Goal: Contribute content: Add original content to the website for others to see

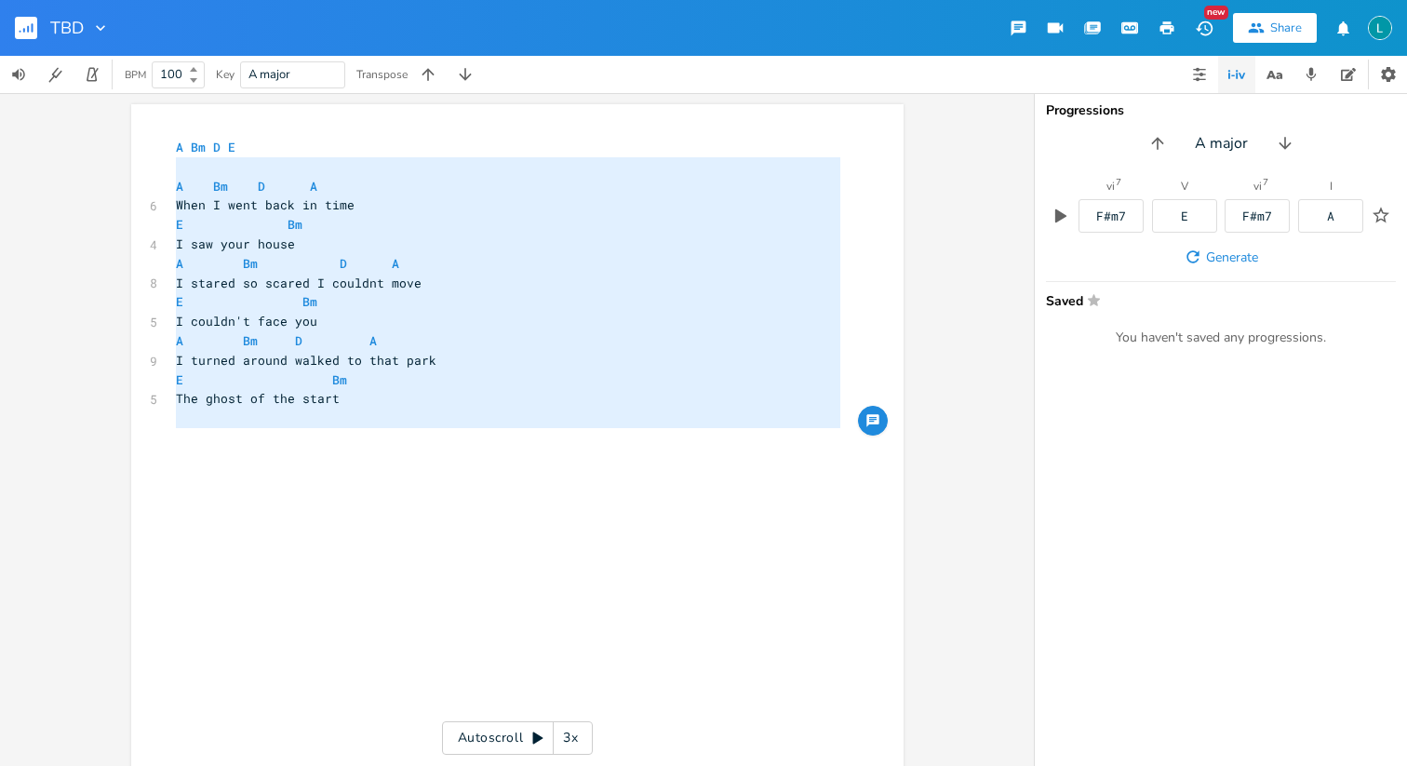
drag, startPoint x: 178, startPoint y: 167, endPoint x: 498, endPoint y: 437, distance: 419.2
click at [498, 437] on div "A Bm D E ​ A Bm D A 6 When I went back in time E Bm 4 I saw your house A Bm D A…" at bounding box center [508, 563] width 672 height 851
type textarea "A Bm D A When I went back in time E Bm I saw your house A Bm D A I stared so sc…"
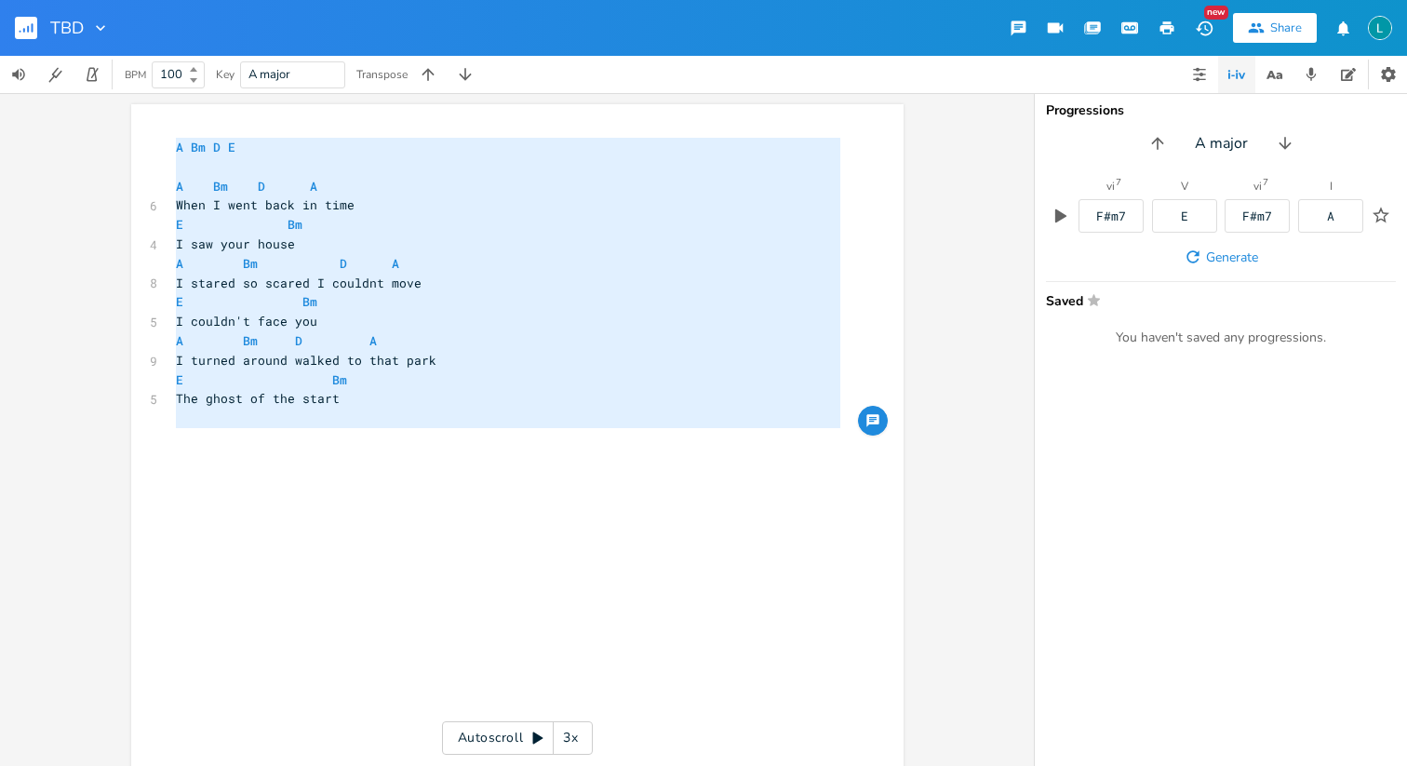
type textarea "A Bm D A When I went back in time E Bm I saw your house A Bm D A I stared so sc…"
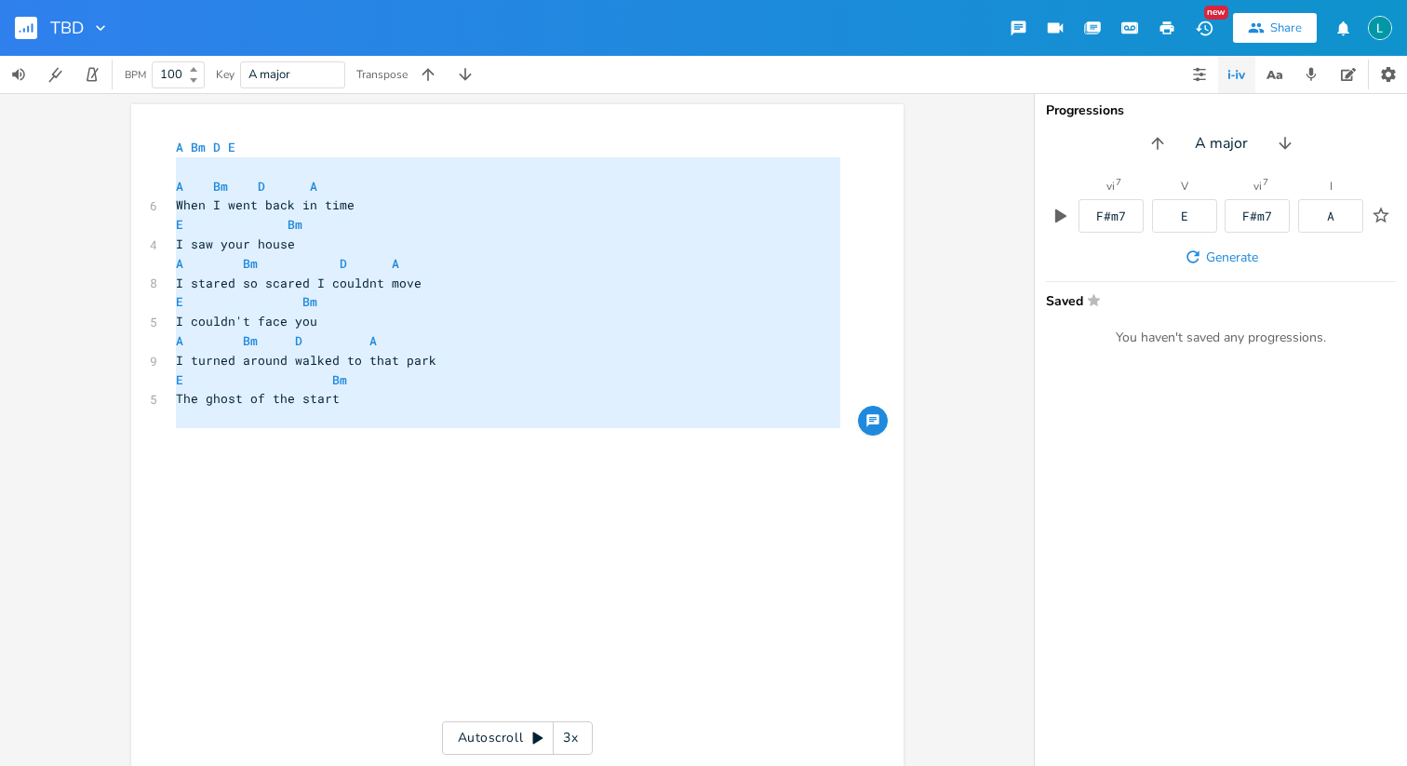
drag, startPoint x: 389, startPoint y: 433, endPoint x: 106, endPoint y: 174, distance: 383.3
click at [106, 174] on div "A Bm D A When I went back in time E Bm I saw your house A Bm D A I stared so sc…" at bounding box center [517, 429] width 1034 height 673
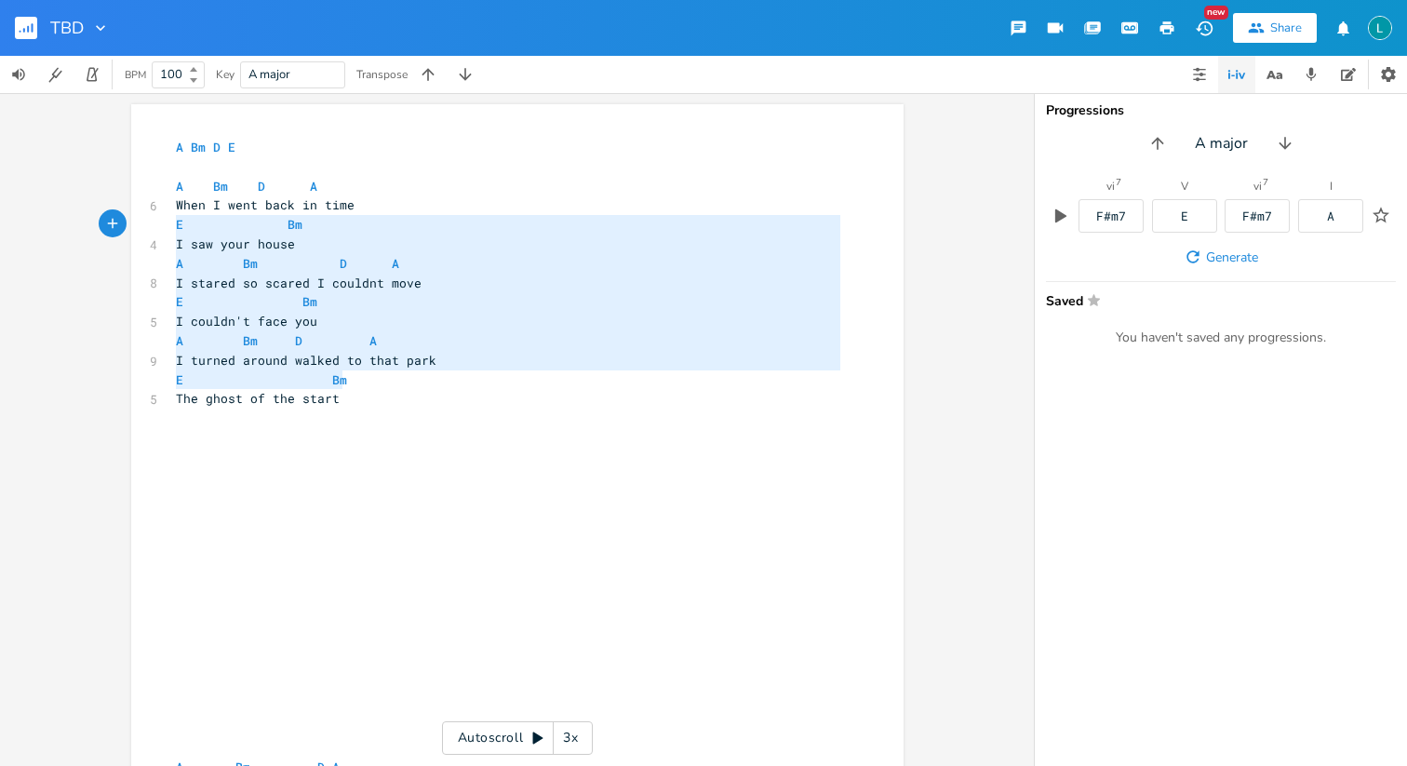
type textarea "A Bm D A When I went back in time E Bm I saw your house A Bm D A I stared so sc…"
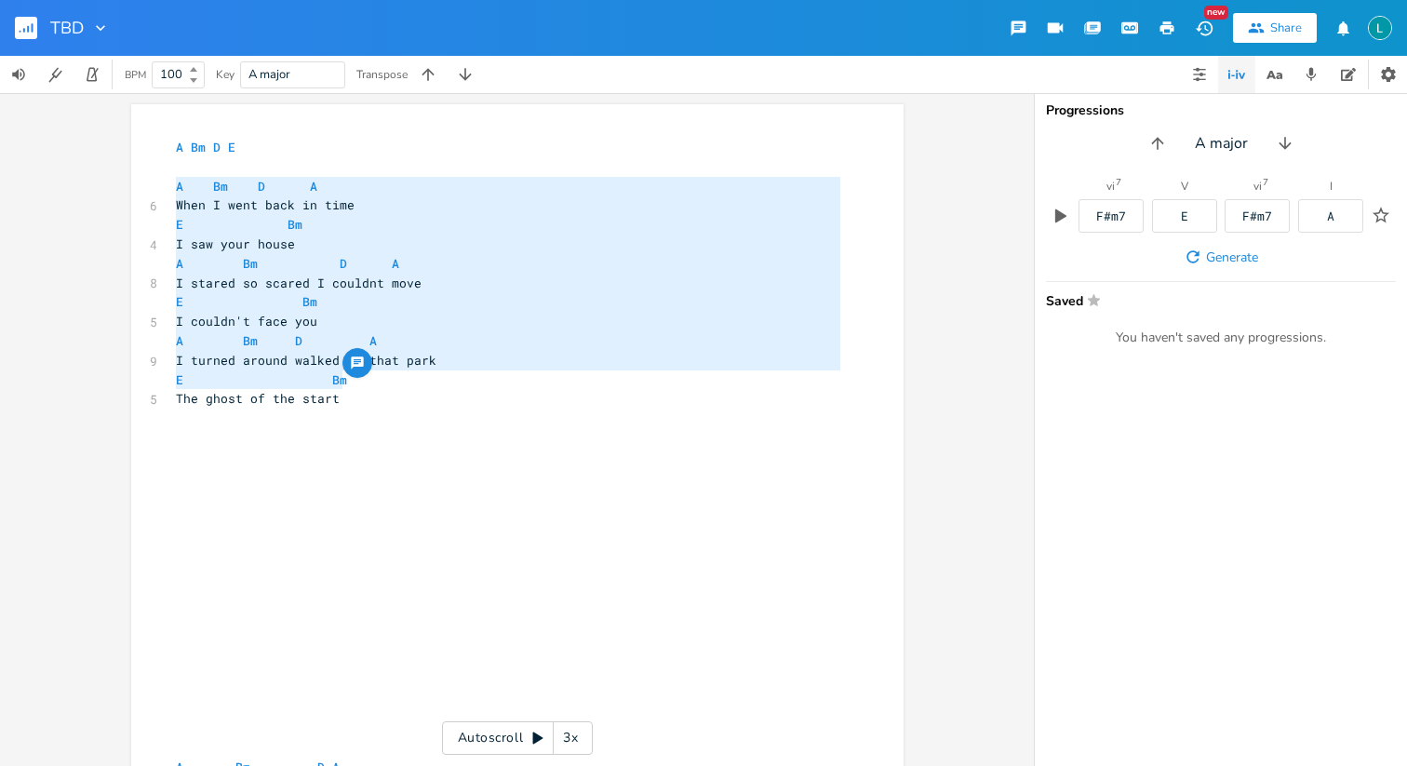
drag, startPoint x: 370, startPoint y: 386, endPoint x: 21, endPoint y: 179, distance: 406.0
click at [21, 179] on div "A Bm D A When I went back in time E Bm I saw your house A Bm D A I stared so sc…" at bounding box center [517, 429] width 1034 height 673
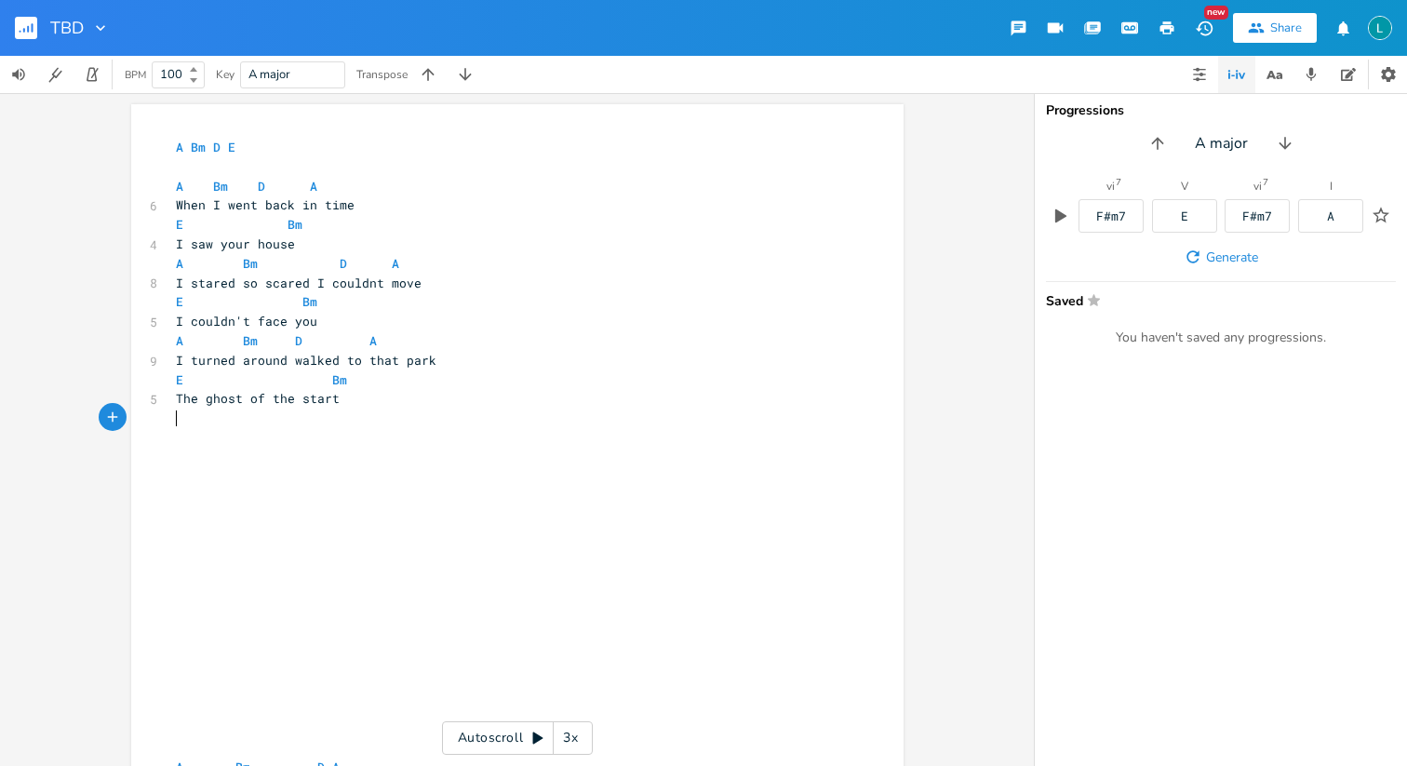
click at [454, 419] on pre "​" at bounding box center [508, 418] width 672 height 20
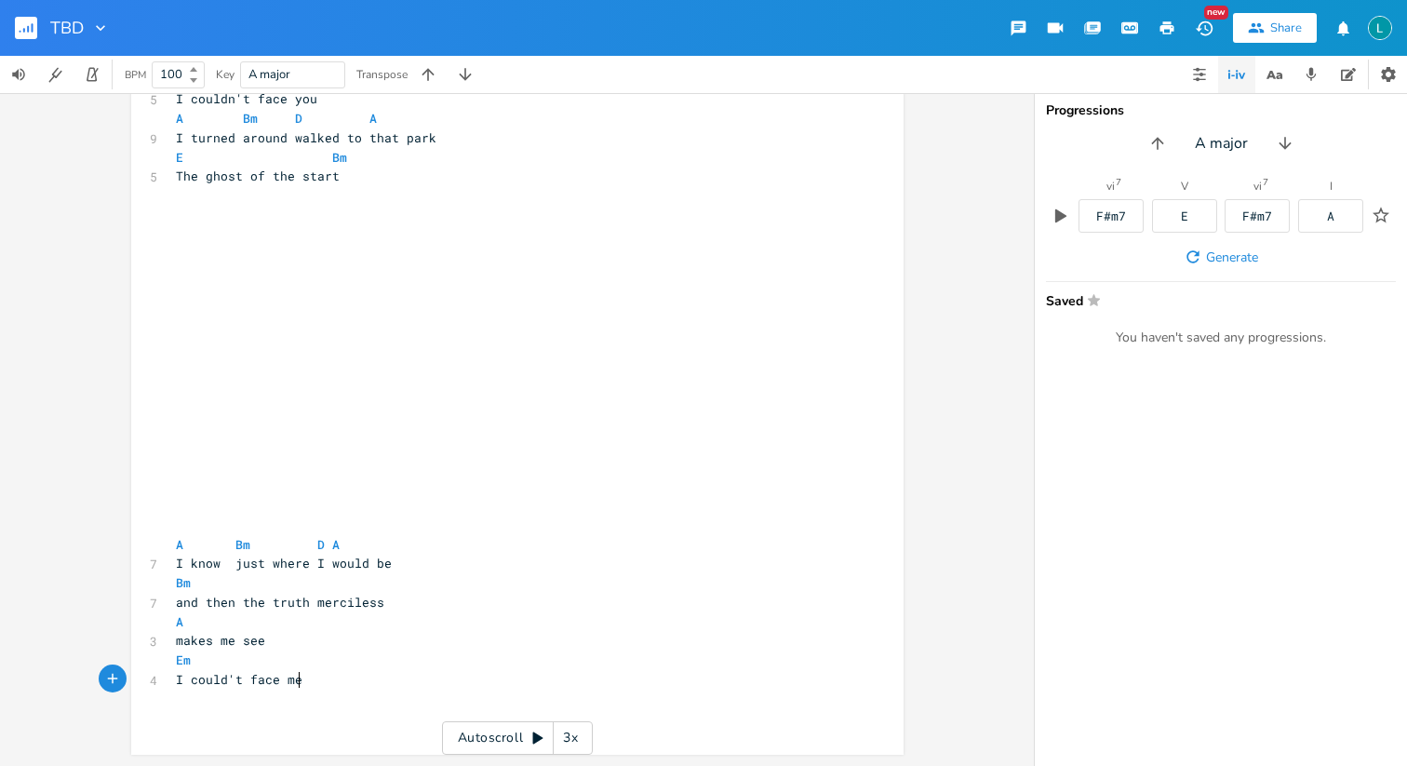
click at [314, 685] on pre "I could't face me" at bounding box center [508, 680] width 672 height 20
click at [237, 365] on pre "​" at bounding box center [508, 370] width 672 height 20
click at [235, 545] on span "Bm" at bounding box center [242, 545] width 15 height 18
click at [235, 543] on span "Bm" at bounding box center [242, 545] width 15 height 18
type textarea "Bm"
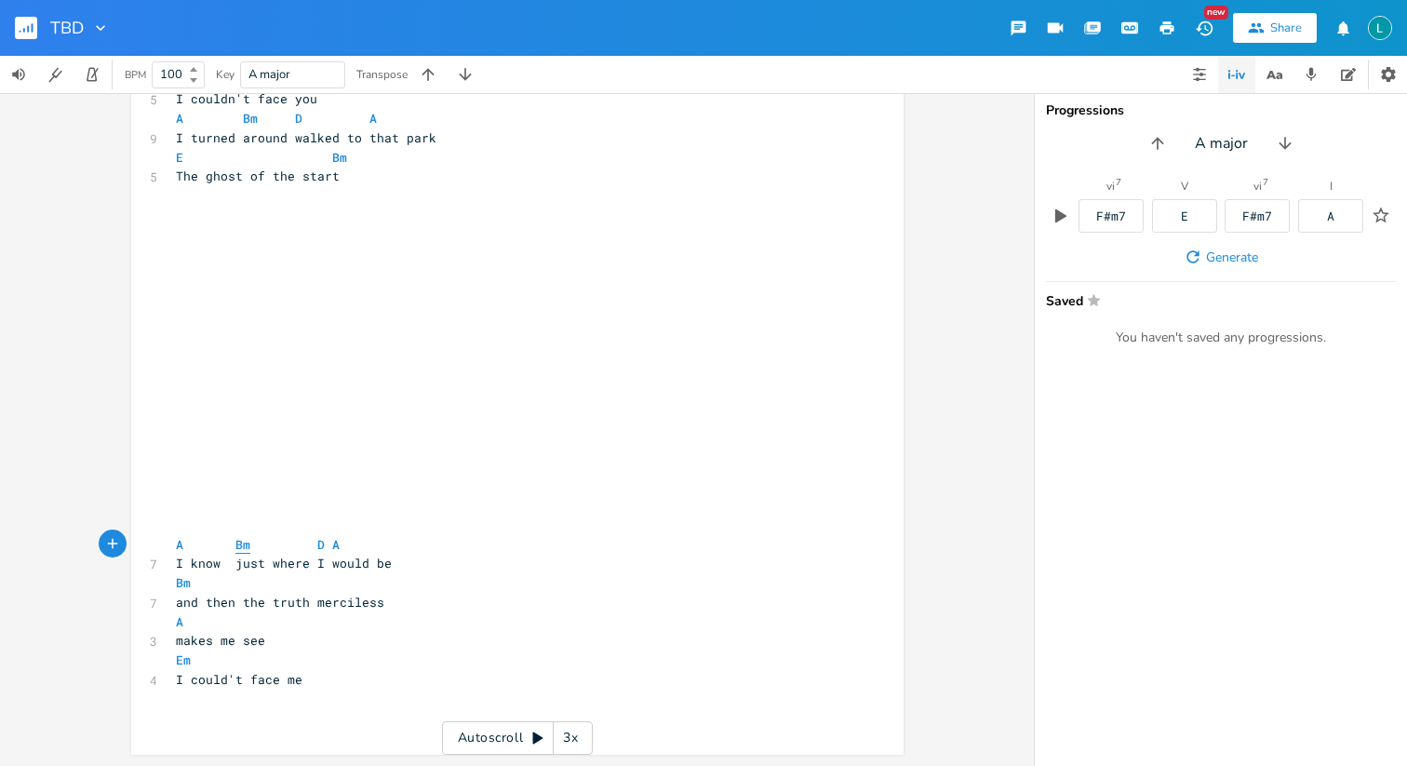
click at [235, 543] on span "Bm" at bounding box center [242, 545] width 15 height 18
click at [235, 549] on span "Bm" at bounding box center [242, 545] width 15 height 18
click at [317, 538] on span "D" at bounding box center [320, 545] width 7 height 18
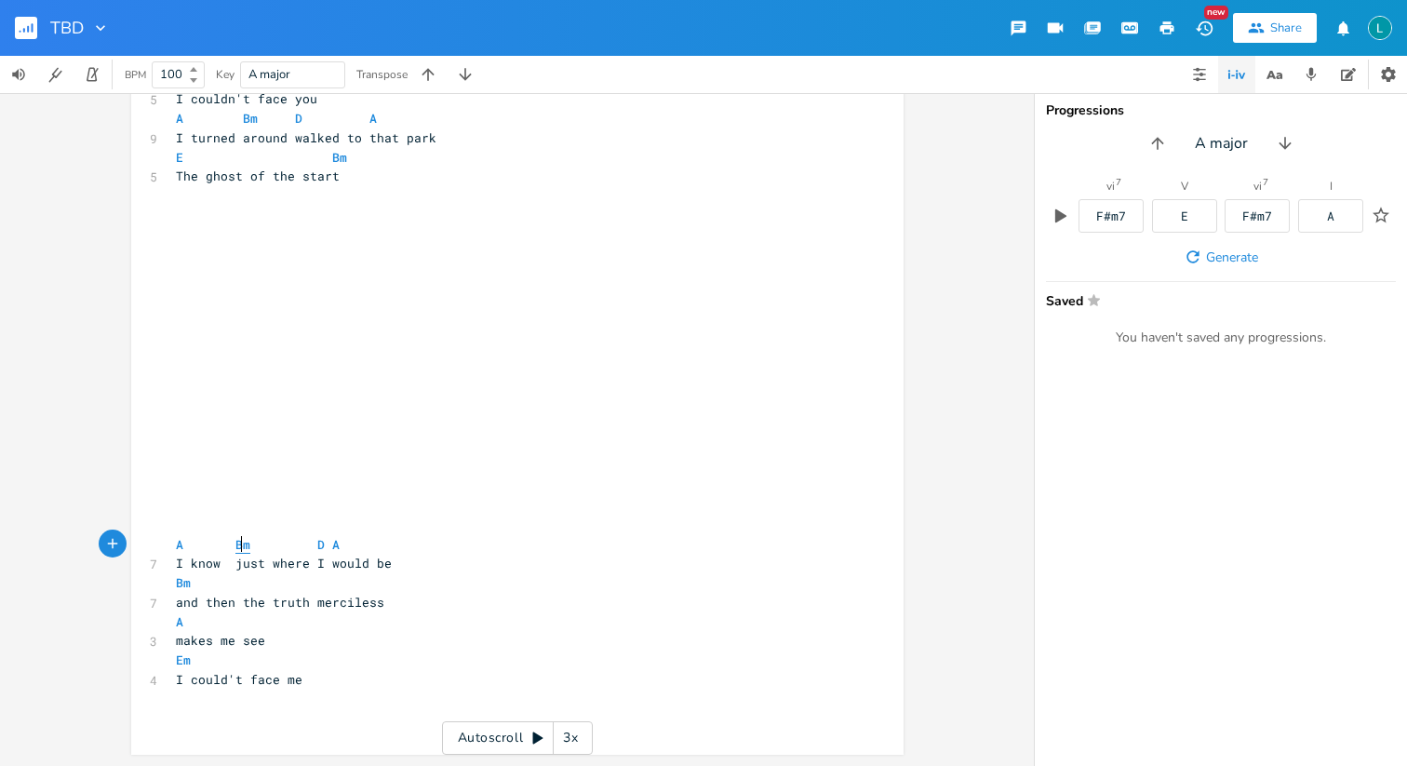
click at [235, 543] on span "Bm" at bounding box center [242, 545] width 15 height 18
click at [460, 535] on pre "A Bm D A" at bounding box center [508, 545] width 672 height 20
click at [235, 541] on span "Bm" at bounding box center [242, 545] width 15 height 18
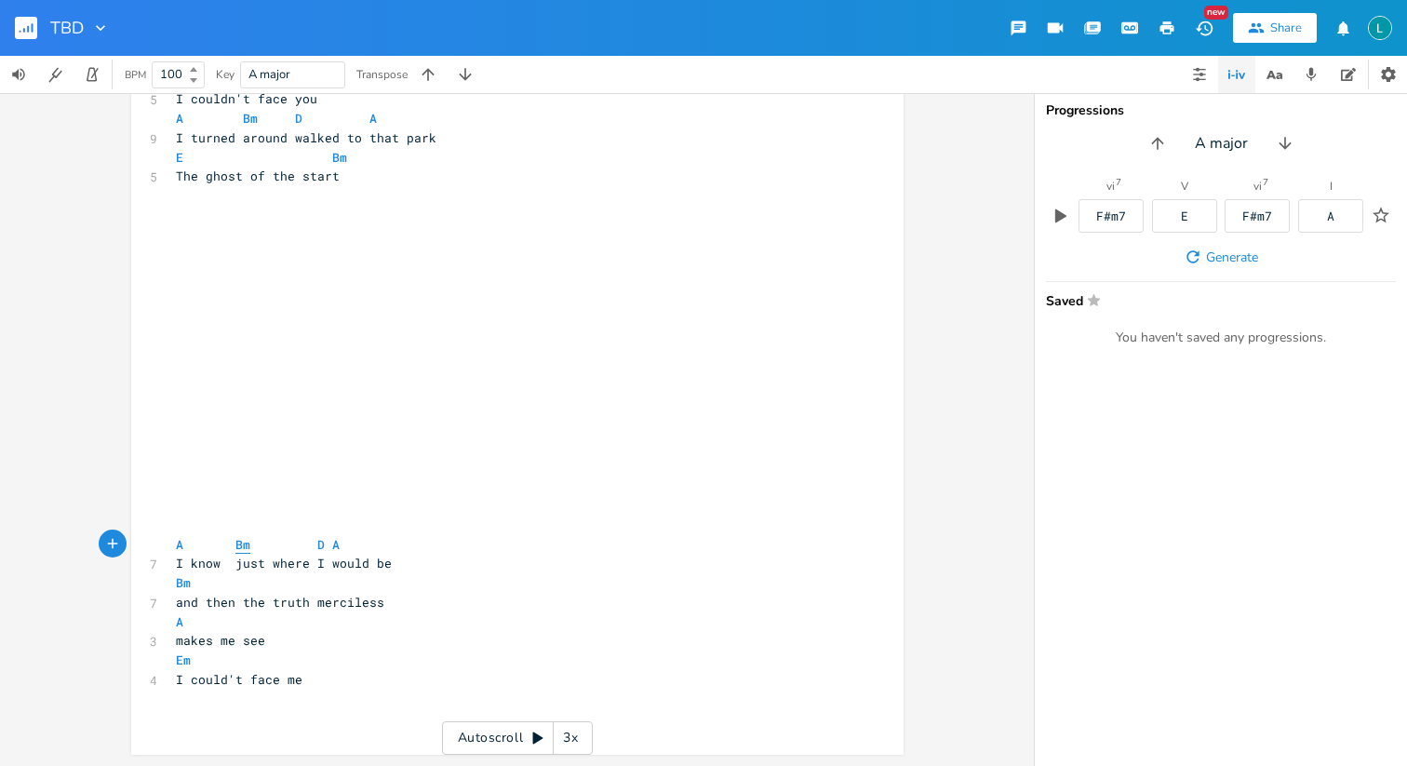
click at [235, 550] on span "Bm" at bounding box center [242, 545] width 15 height 18
type textarea "Bm"
click at [235, 550] on span "Bm" at bounding box center [242, 545] width 15 height 18
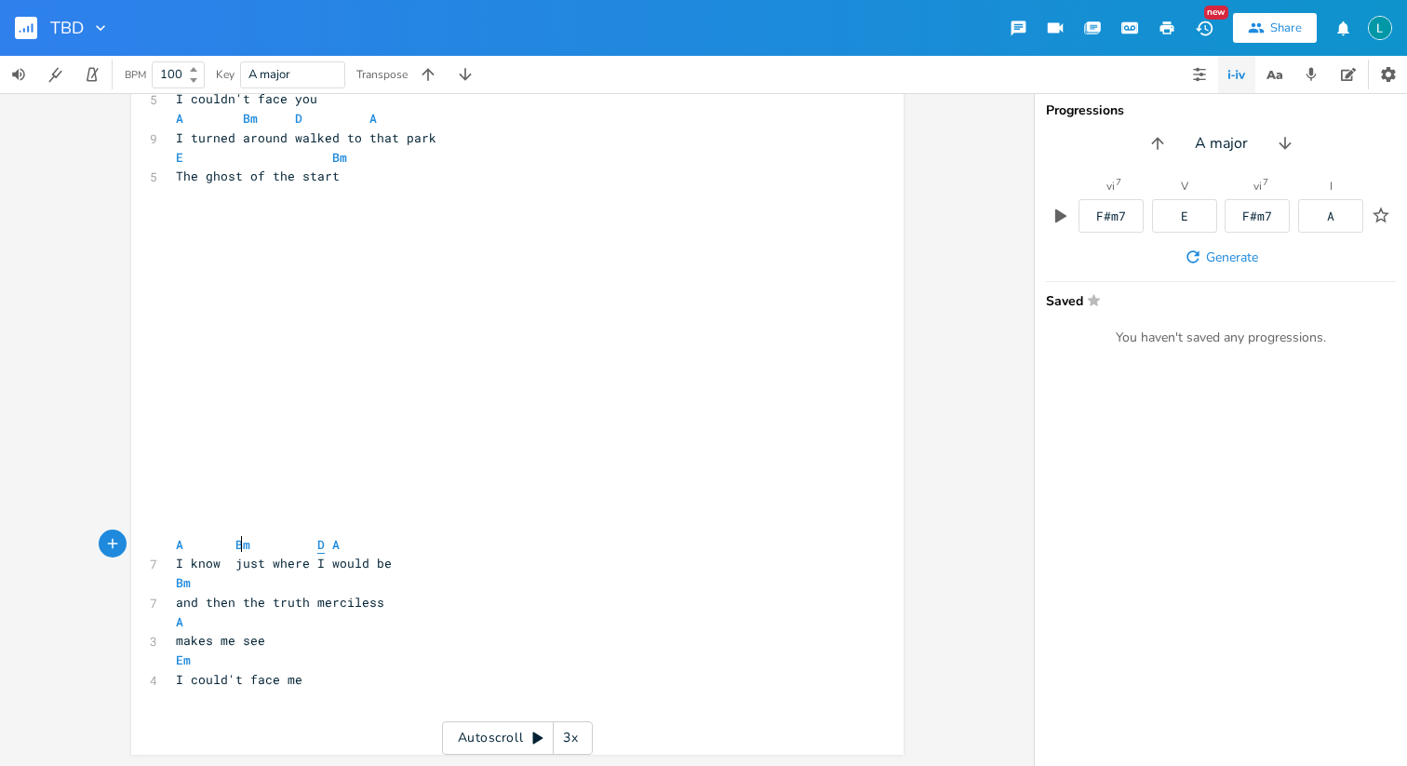
click at [317, 548] on span "D" at bounding box center [320, 545] width 7 height 18
click at [299, 535] on pre "A Bm D A" at bounding box center [508, 545] width 672 height 20
